Goal: Task Accomplishment & Management: Manage account settings

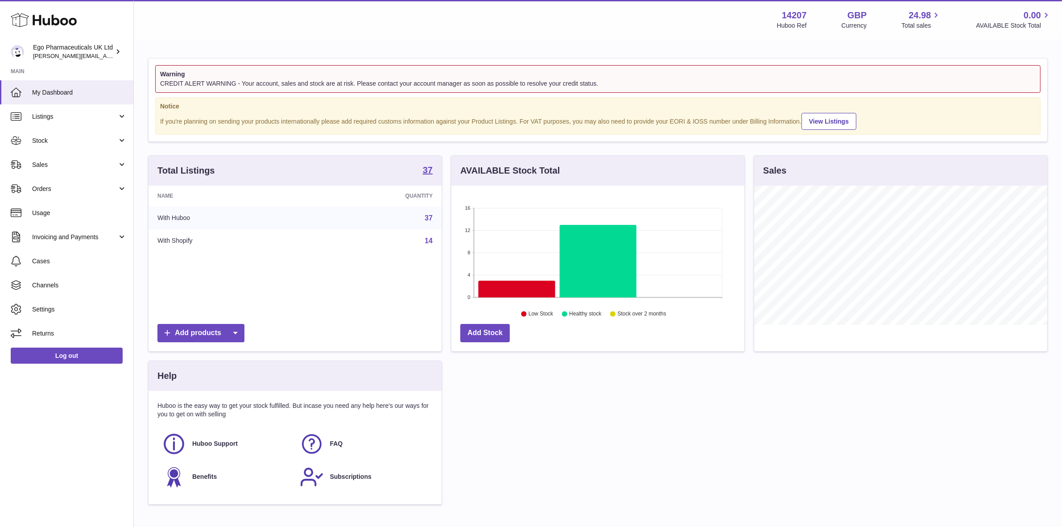
scroll to position [139, 293]
click at [45, 142] on span "Stock" at bounding box center [74, 140] width 85 height 8
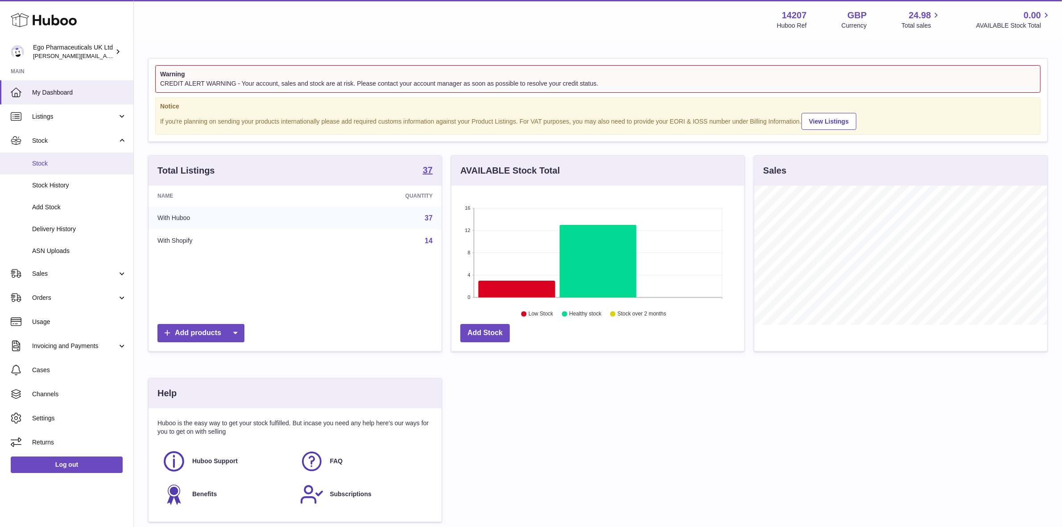
click at [44, 169] on link "Stock" at bounding box center [66, 164] width 133 height 22
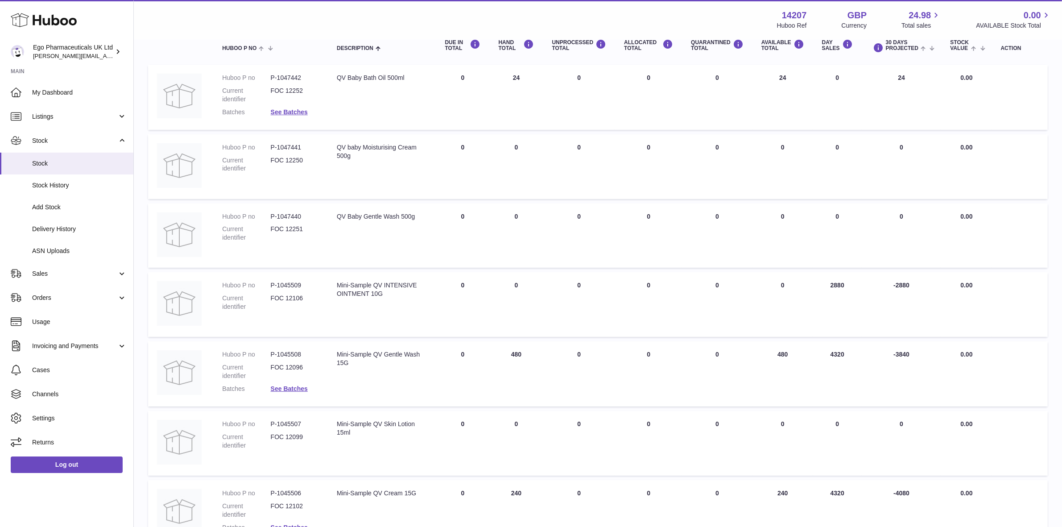
scroll to position [167, 0]
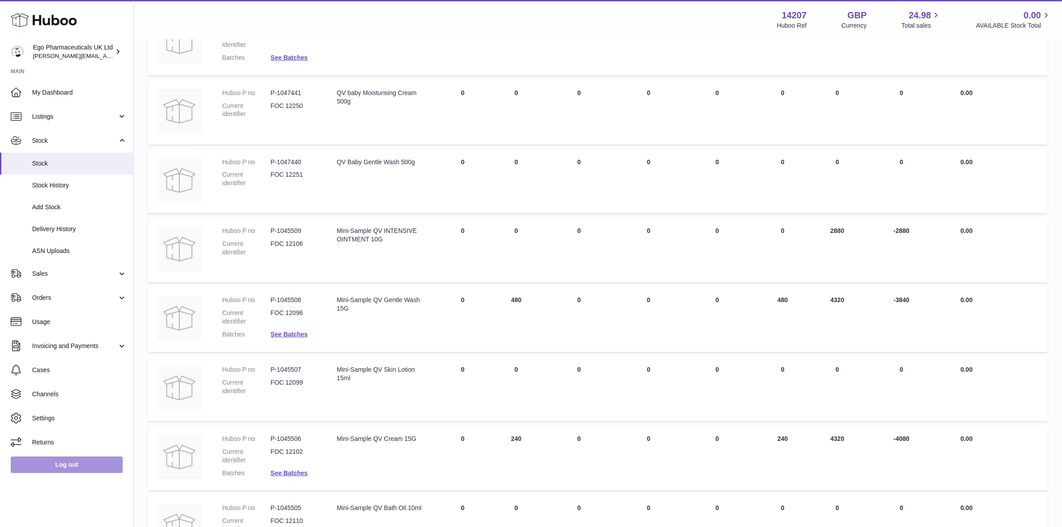
click at [49, 470] on link "Log out" at bounding box center [67, 464] width 112 height 16
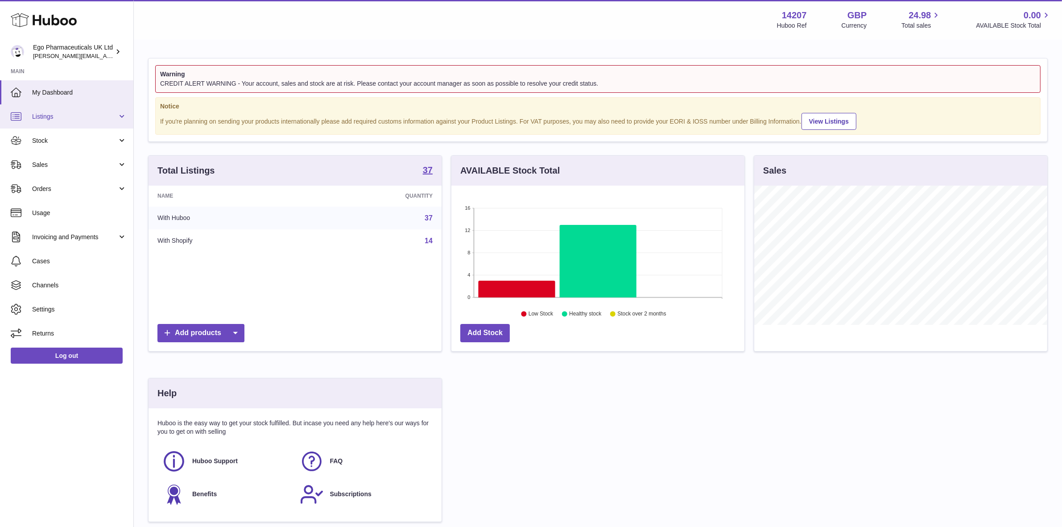
scroll to position [445829, 445675]
click at [54, 120] on span "Listings" at bounding box center [74, 116] width 85 height 8
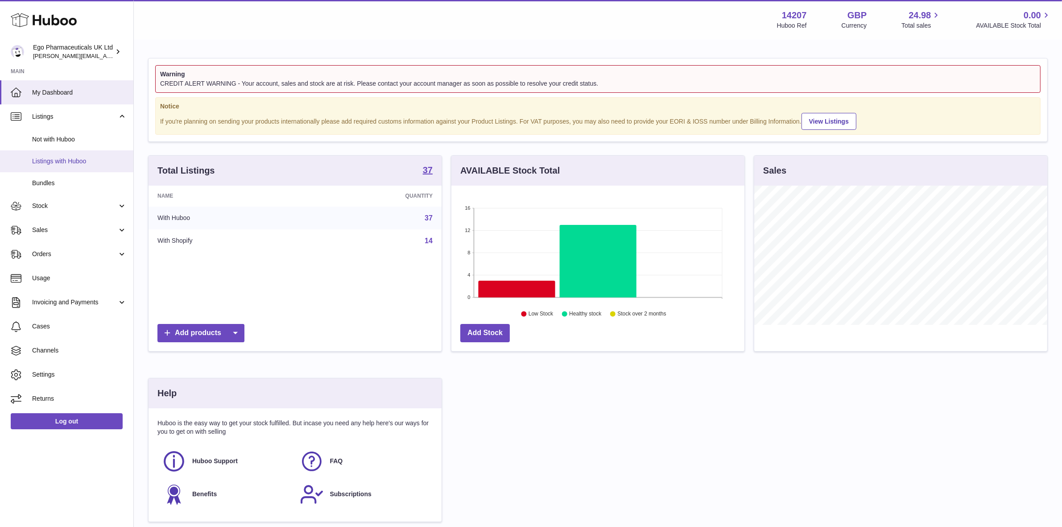
click at [50, 163] on span "Listings with Huboo" at bounding box center [79, 161] width 95 height 8
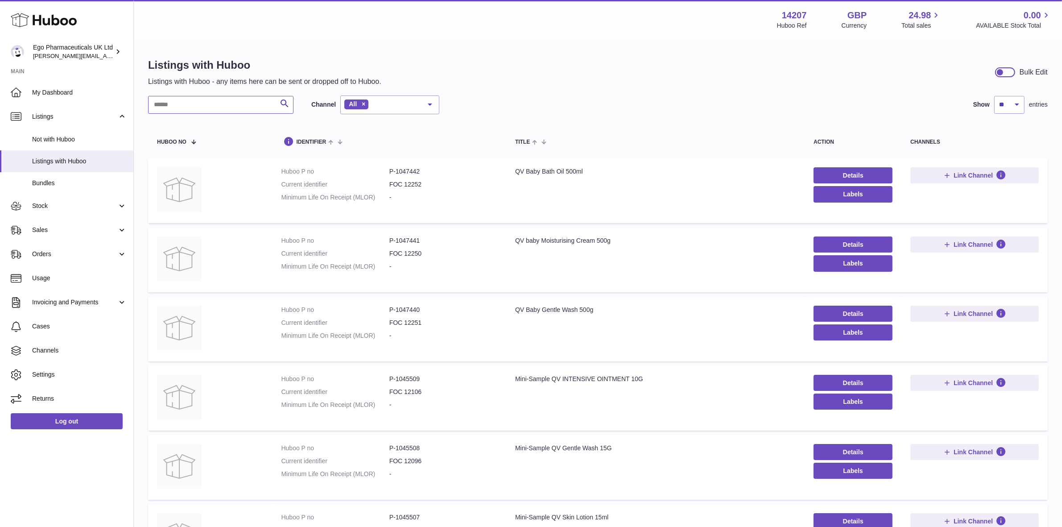
click at [169, 106] on input "text" at bounding box center [220, 105] width 145 height 18
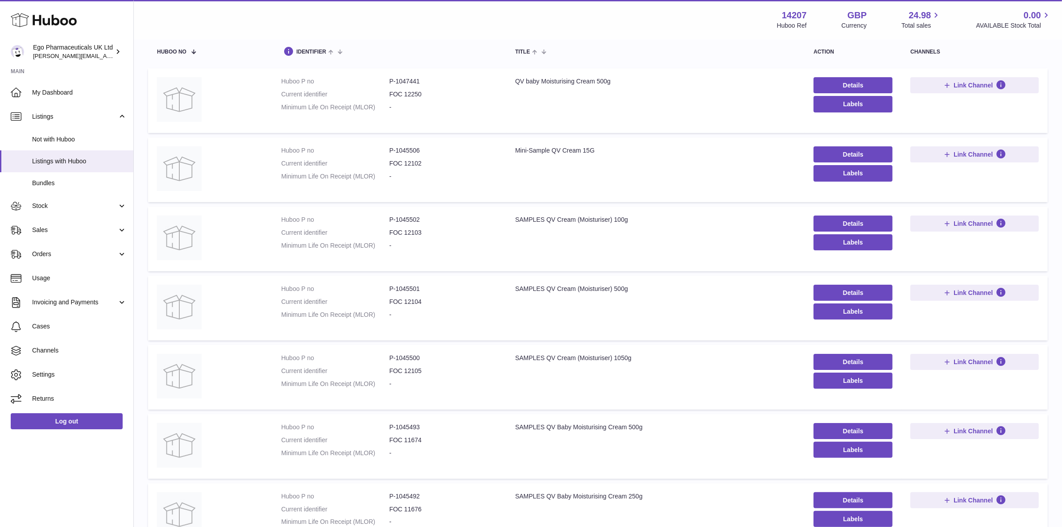
scroll to position [83, 0]
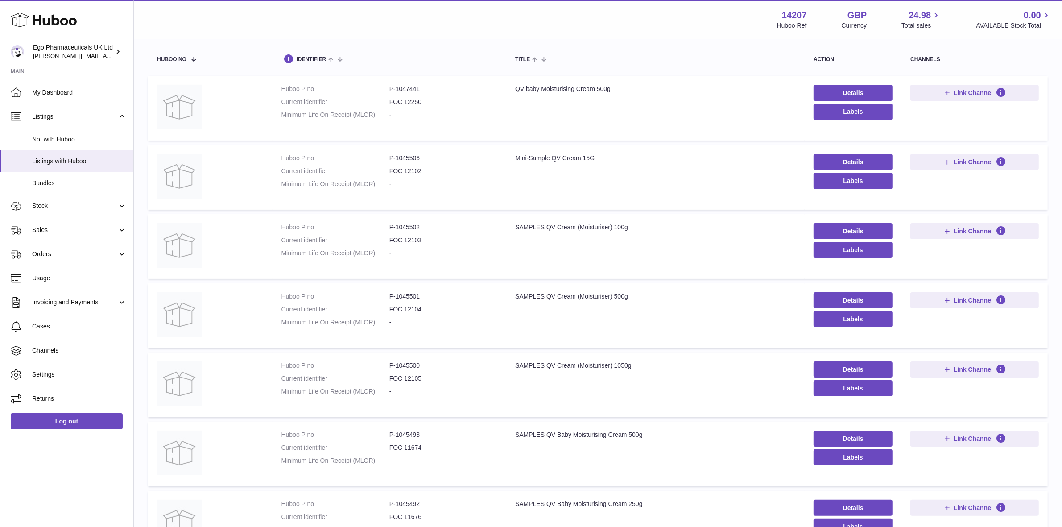
type input "*****"
click at [24, 421] on link "Log out" at bounding box center [67, 421] width 112 height 16
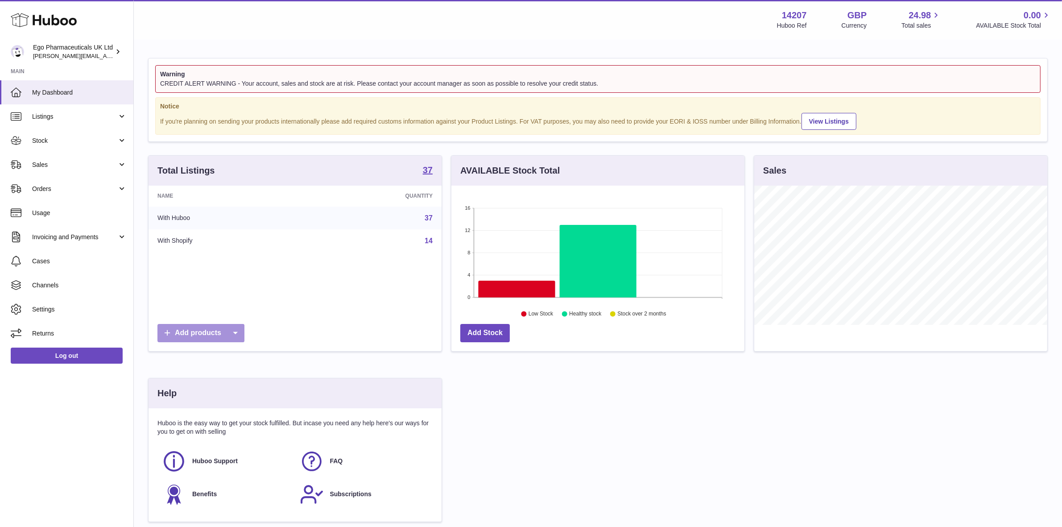
scroll to position [445829, 445675]
click at [41, 136] on span "Stock" at bounding box center [74, 140] width 85 height 8
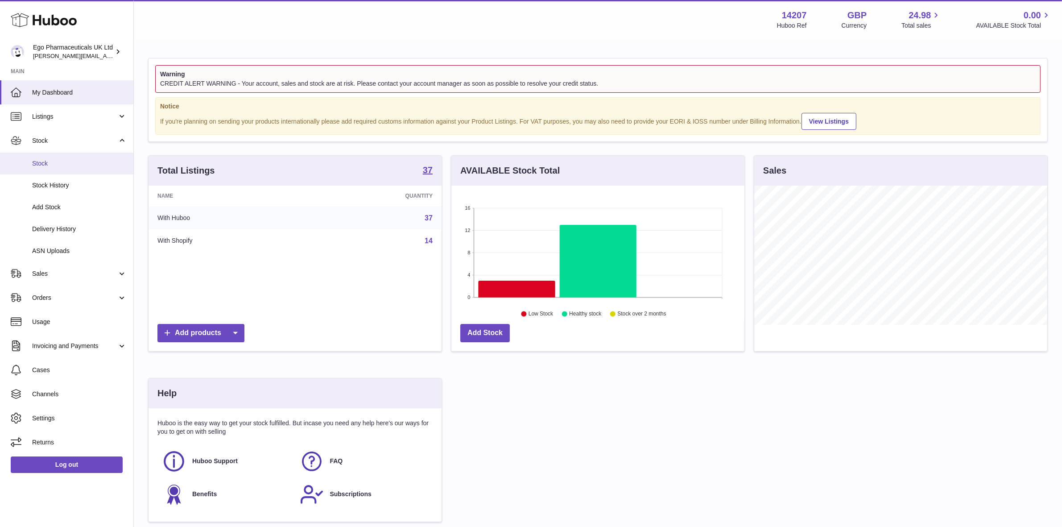
click at [34, 164] on span "Stock" at bounding box center [79, 163] width 95 height 8
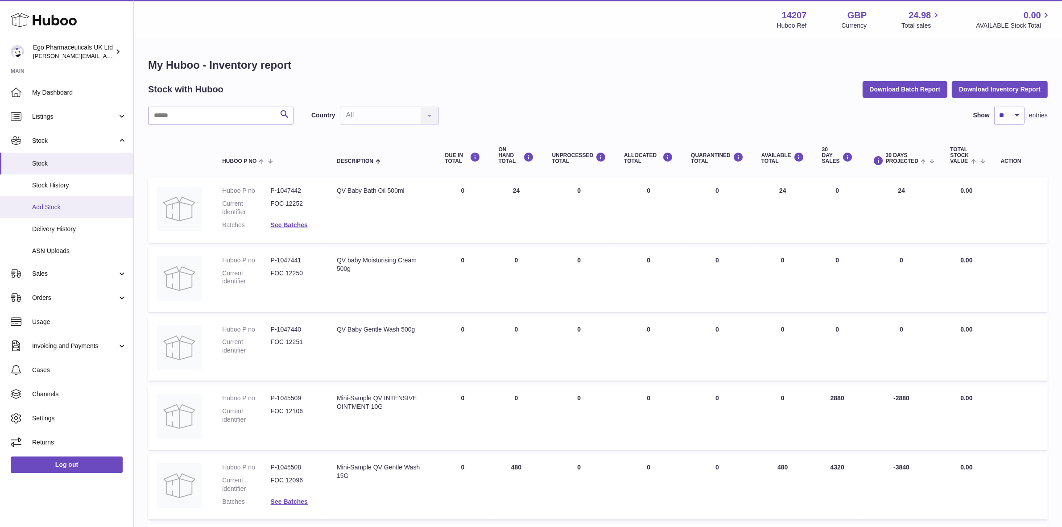
click at [38, 208] on span "Add Stock" at bounding box center [79, 207] width 95 height 8
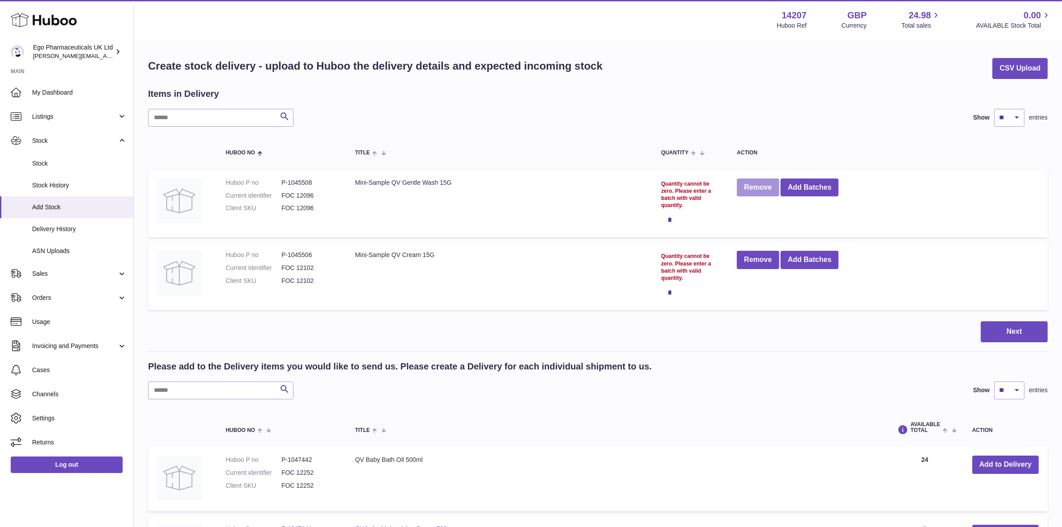
click at [757, 186] on button "Remove" at bounding box center [758, 187] width 42 height 18
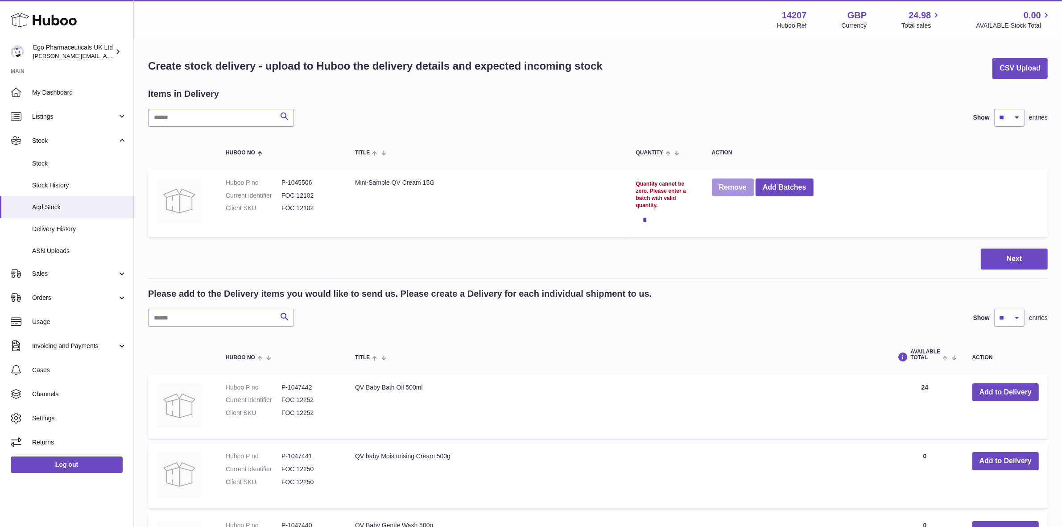
click at [739, 192] on button "Remove" at bounding box center [733, 187] width 42 height 18
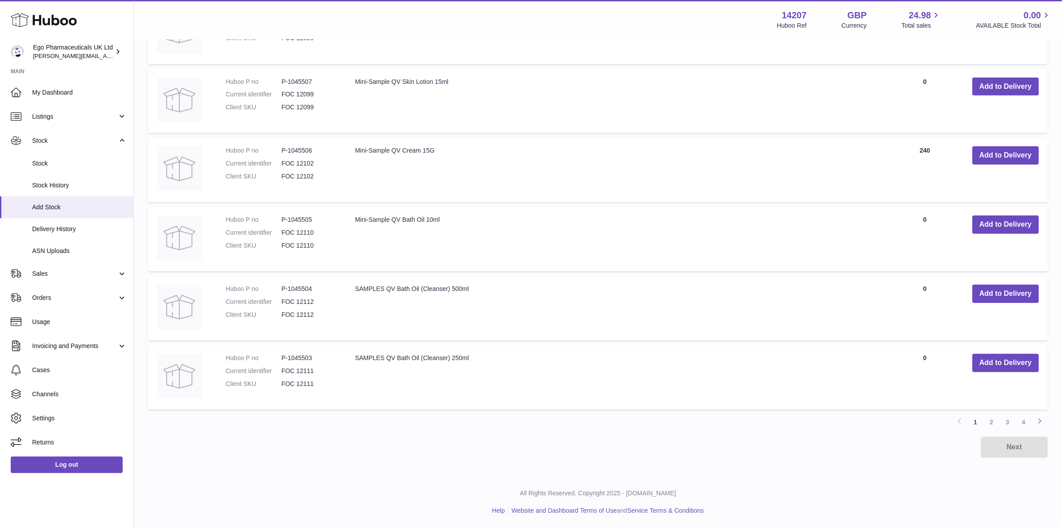
scroll to position [565, 0]
click at [988, 419] on link "2" at bounding box center [991, 421] width 16 height 16
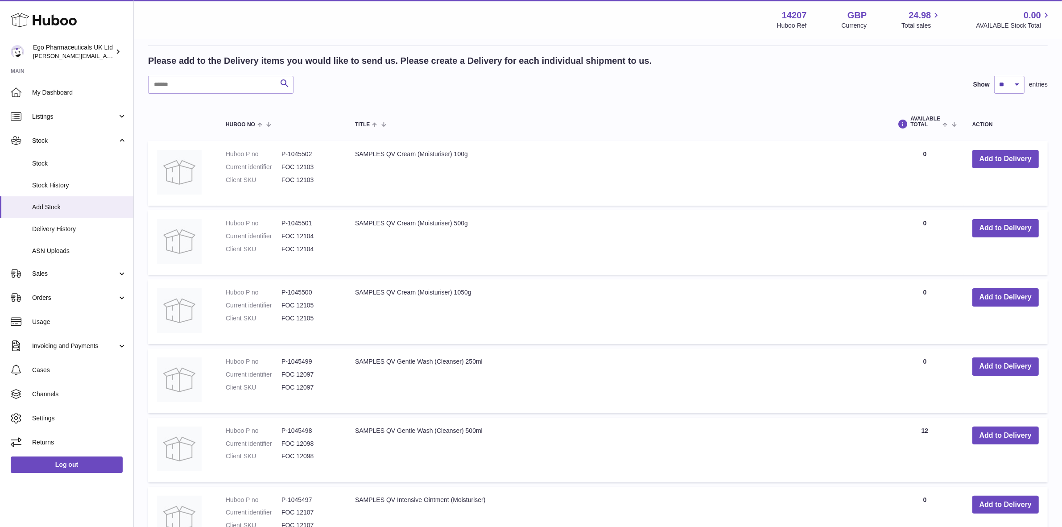
scroll to position [152, 0]
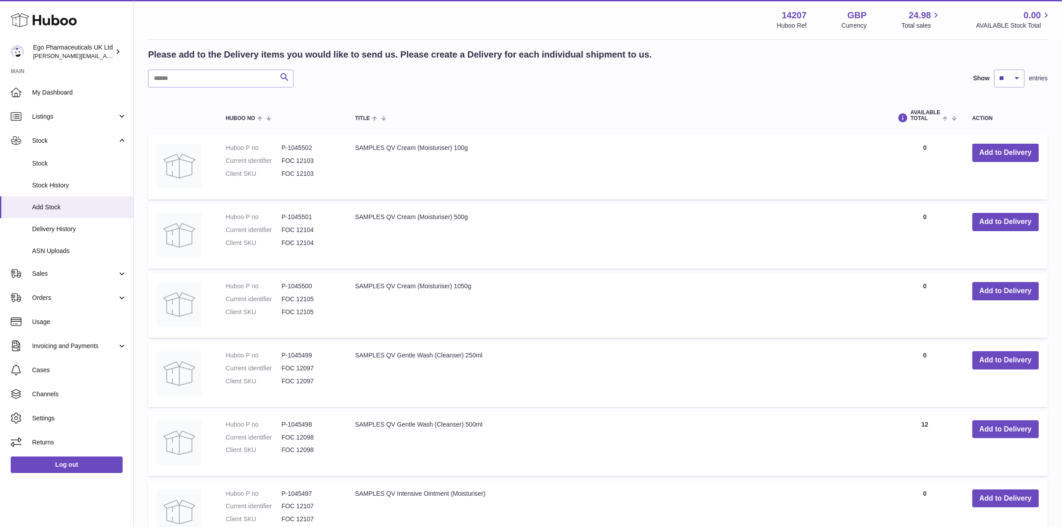
drag, startPoint x: 357, startPoint y: 217, endPoint x: 475, endPoint y: 217, distance: 118.2
click at [475, 217] on td "SAMPLES QV Cream (Moisturiser) 500g" at bounding box center [616, 236] width 540 height 65
copy td "SAMPLES QV Cream (Moisturiser) 500g"
drag, startPoint x: 226, startPoint y: 229, endPoint x: 318, endPoint y: 242, distance: 92.8
click at [318, 242] on dl "Huboo P no P-1045501 Current identifier FOC 12104 Client SKU FOC 12104" at bounding box center [281, 232] width 111 height 39
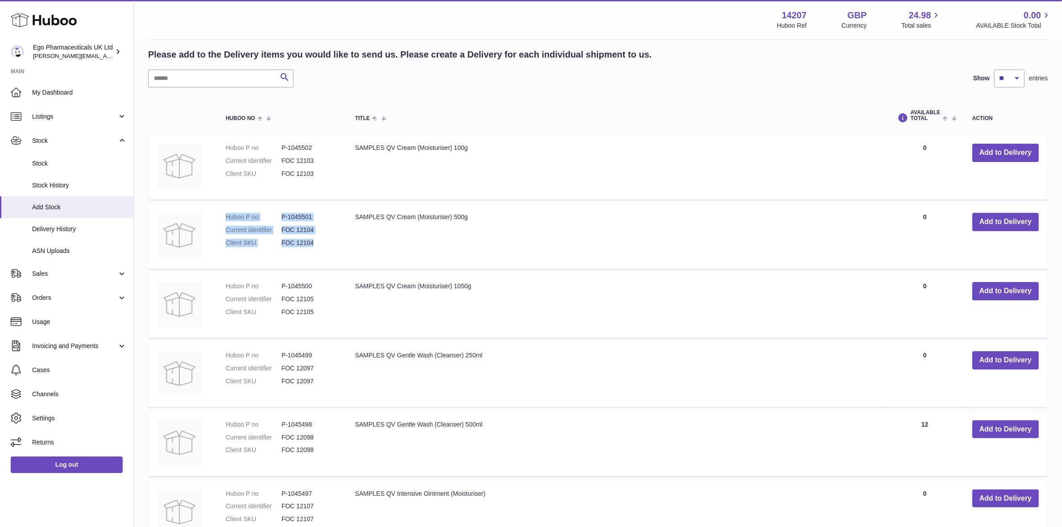
drag, startPoint x: 226, startPoint y: 215, endPoint x: 312, endPoint y: 239, distance: 89.3
click at [312, 239] on dl "Huboo P no P-1045501 Current identifier FOC 12104 Client SKU FOC 12104" at bounding box center [281, 232] width 111 height 39
copy dl "Huboo P no P-1045501 Current identifier FOC 12104 Client SKU FOC 12104"
